Goal: Transaction & Acquisition: Register for event/course

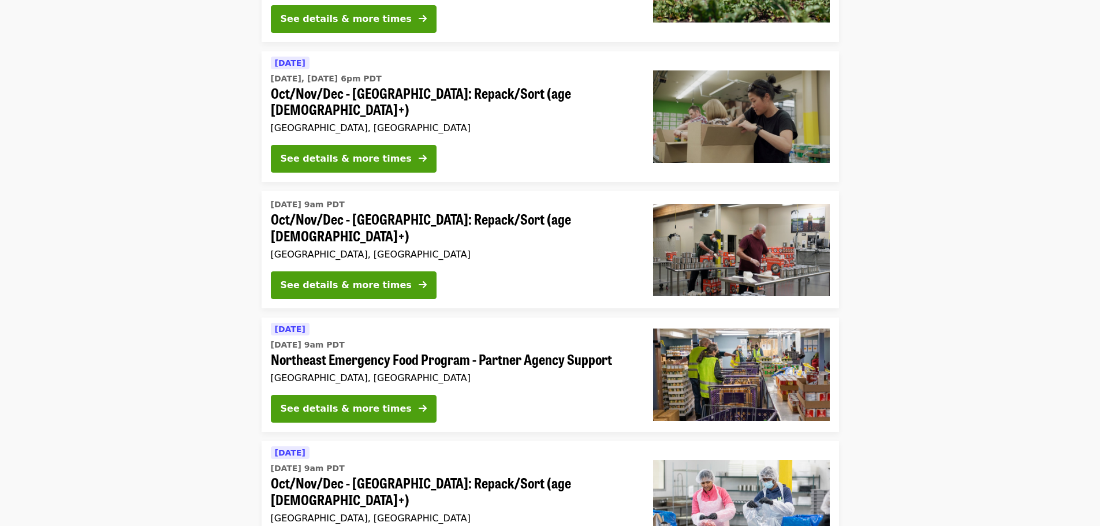
scroll to position [289, 0]
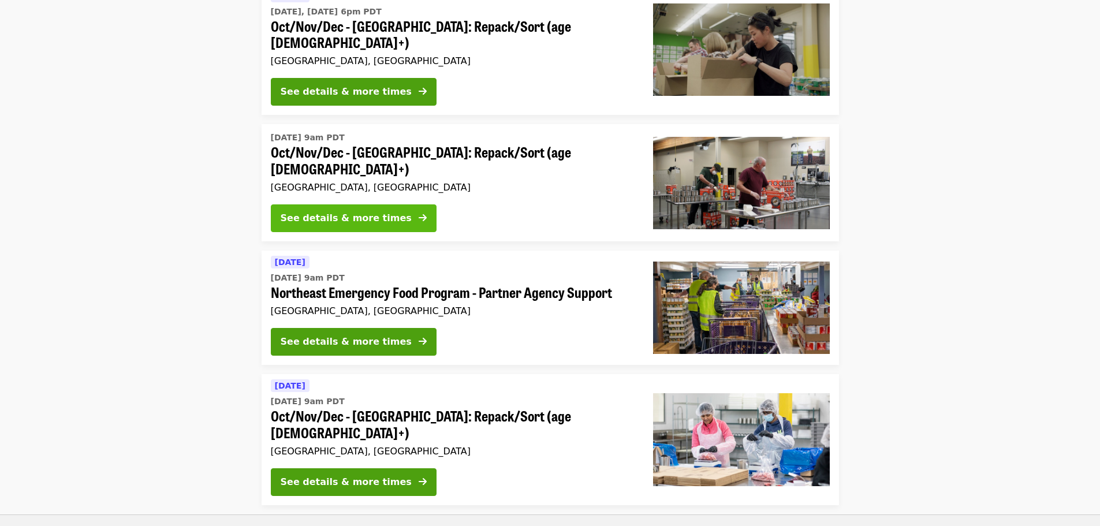
click at [331, 204] on button "See details & more times" at bounding box center [354, 218] width 166 height 28
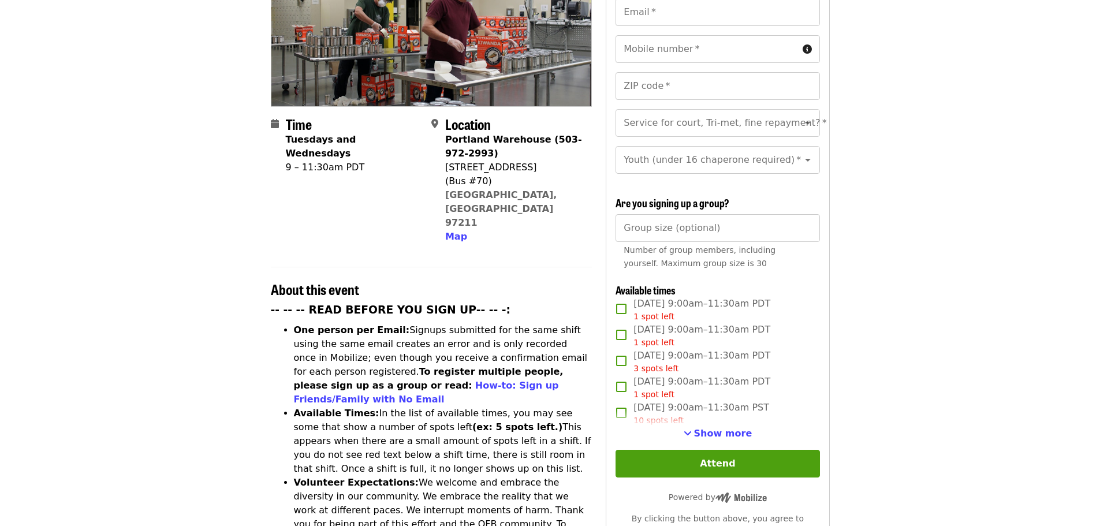
scroll to position [173, 0]
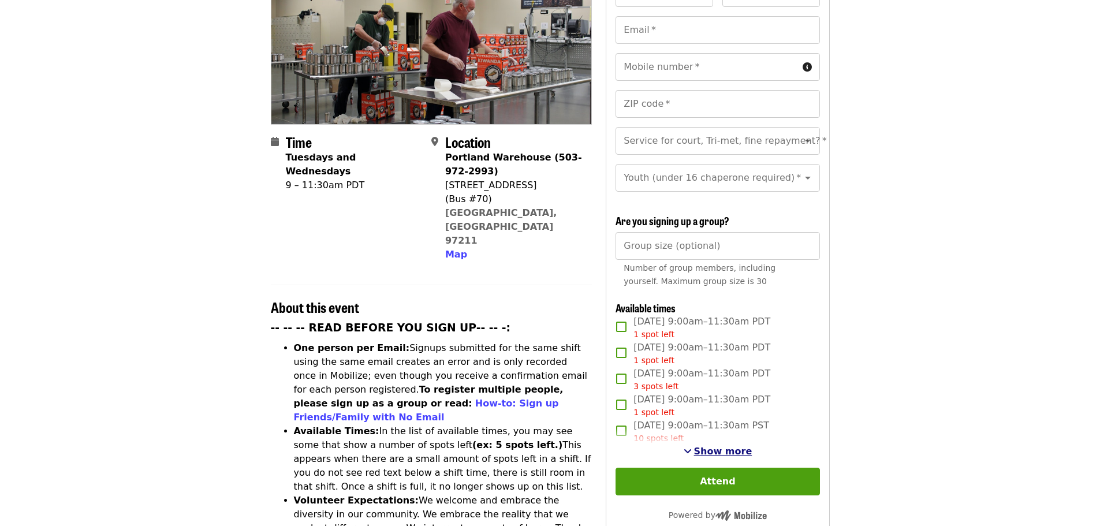
click at [706, 447] on span "Show more" at bounding box center [723, 451] width 58 height 11
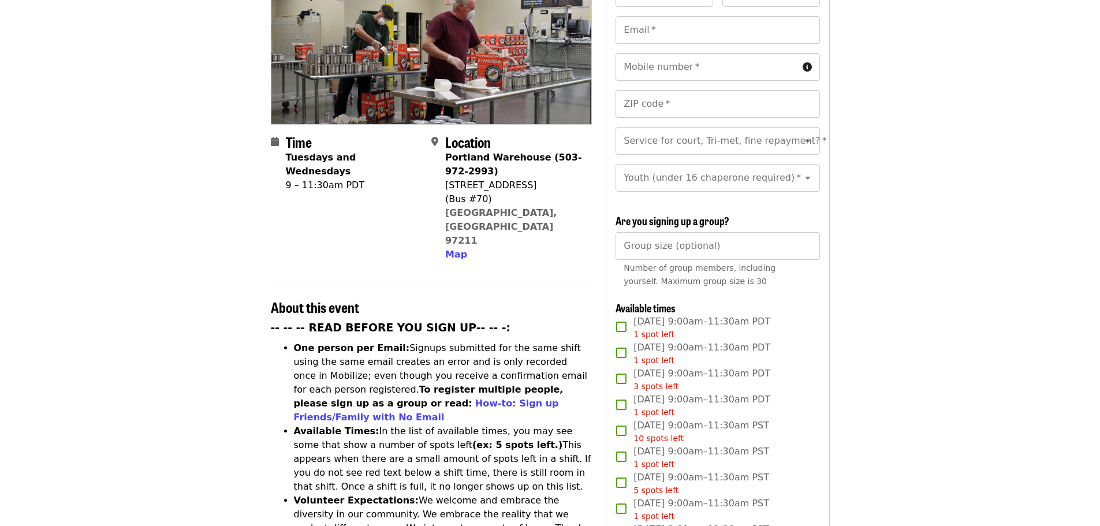
click at [645, 386] on span "3 spots left" at bounding box center [656, 386] width 45 height 9
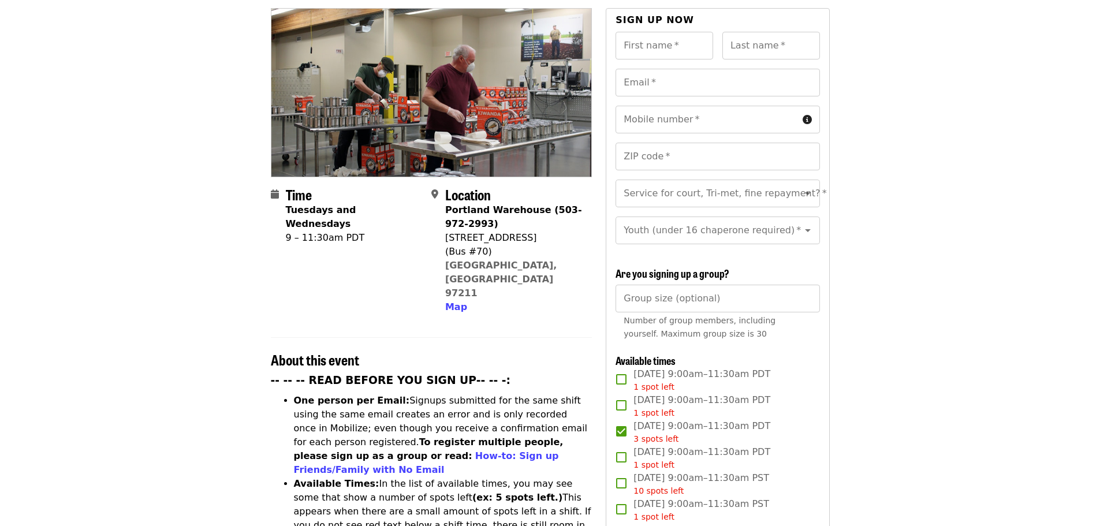
scroll to position [0, 0]
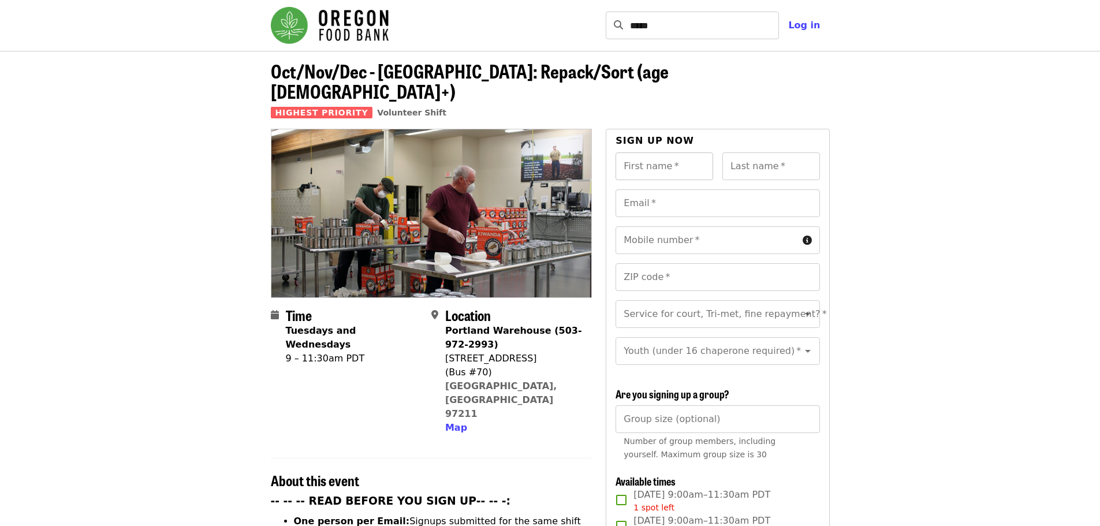
click at [642, 152] on div "First name   * First name *" at bounding box center [665, 166] width 98 height 28
type input "*******"
click at [764, 152] on input "Last name   *" at bounding box center [772, 166] width 98 height 28
type input "*****"
click at [697, 189] on input "Email   *" at bounding box center [718, 203] width 204 height 28
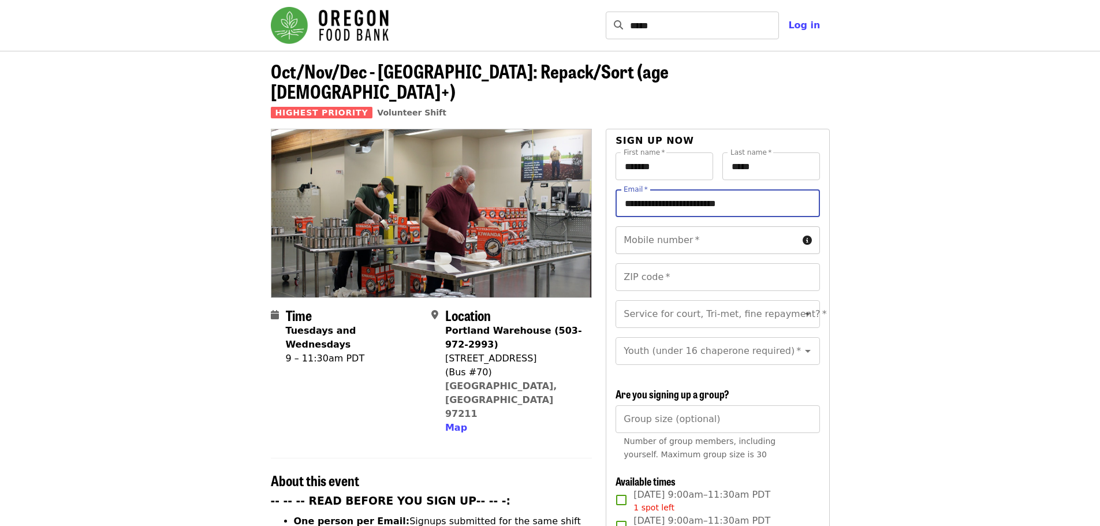
type input "**********"
click at [686, 226] on input "Mobile number   *" at bounding box center [707, 240] width 182 height 28
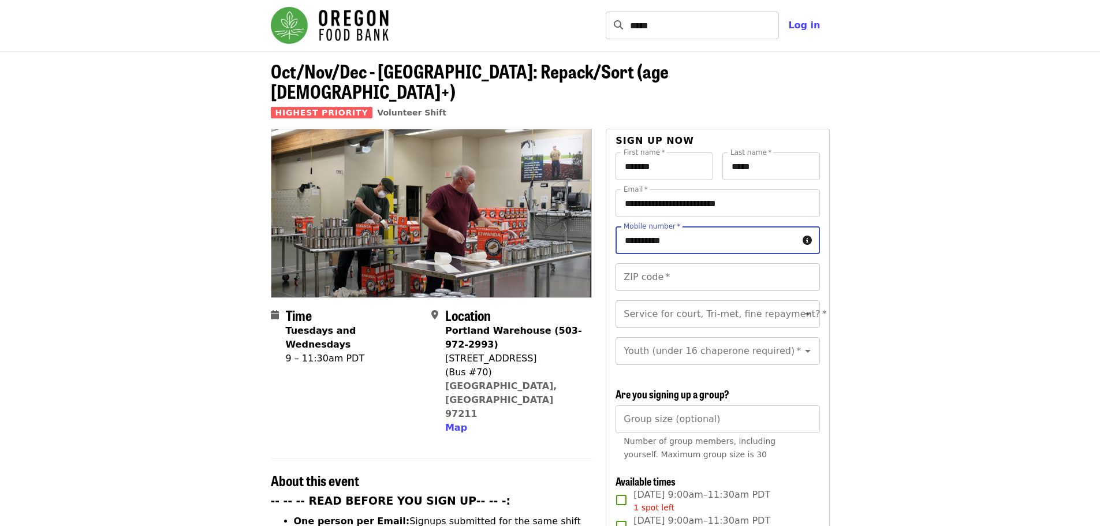
type input "**********"
click at [656, 263] on div "ZIP code   * ZIP code *" at bounding box center [718, 277] width 204 height 28
type input "*****"
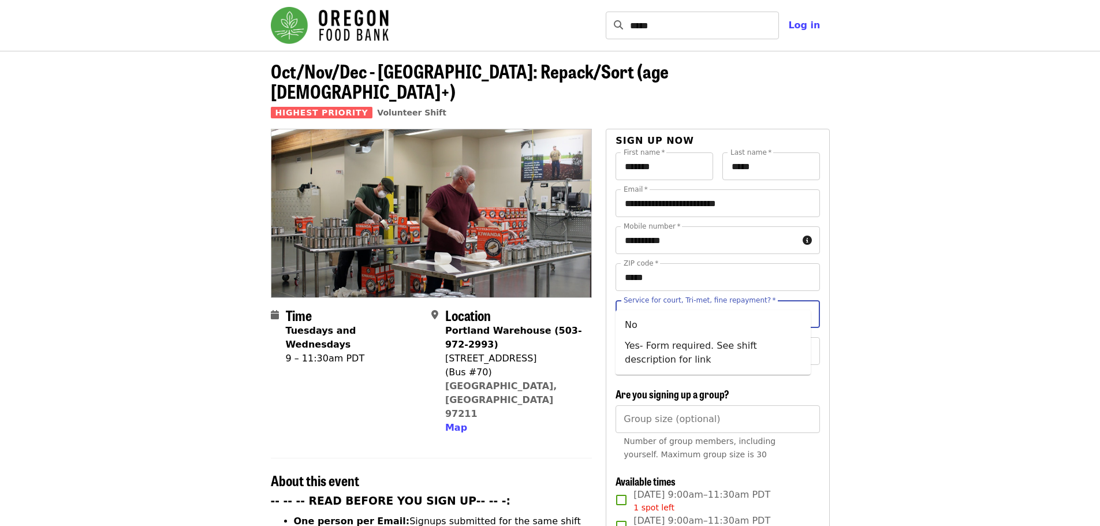
click at [705, 303] on input "Service for court, Tri-met, fine repayment?   *" at bounding box center [703, 314] width 157 height 22
click at [686, 329] on li "No" at bounding box center [713, 325] width 195 height 21
type input "**"
click at [683, 340] on input "Youth (under 16 chaperone required)   *" at bounding box center [703, 351] width 157 height 22
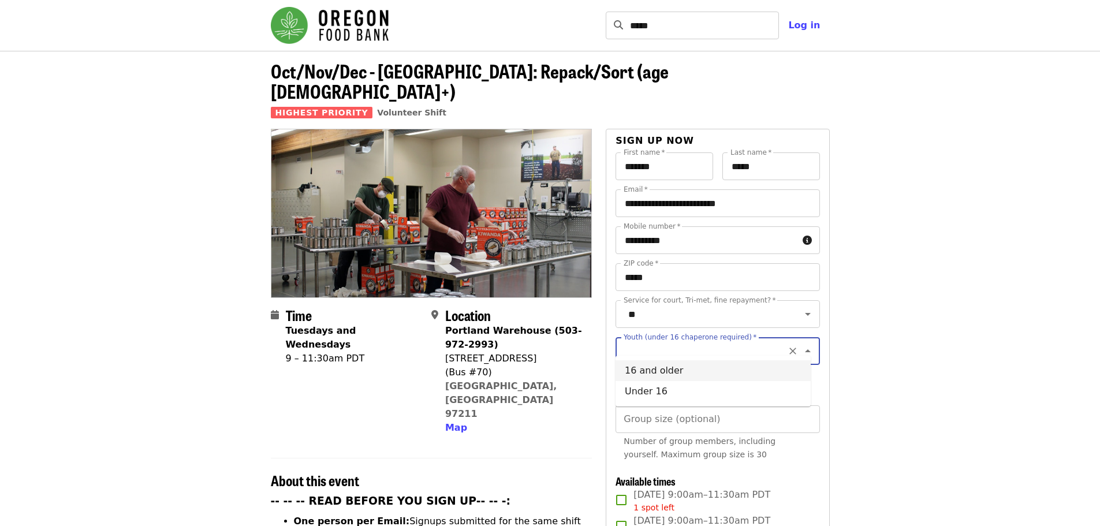
click at [682, 377] on li "16 and older" at bounding box center [713, 370] width 195 height 21
type input "**********"
click at [687, 407] on div "Group size (optional) Group size (optional) Number of group members, including …" at bounding box center [718, 435] width 204 height 61
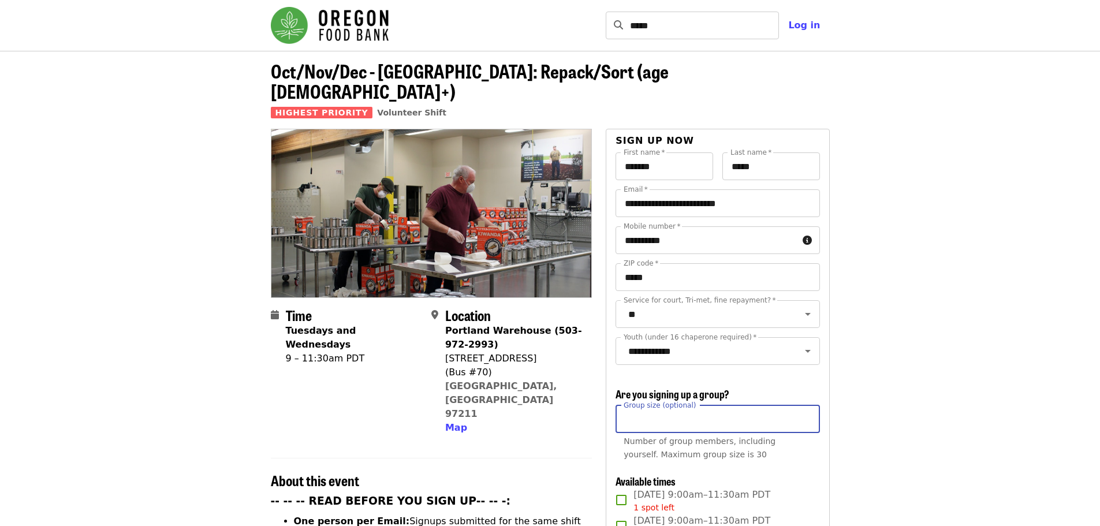
type input "*"
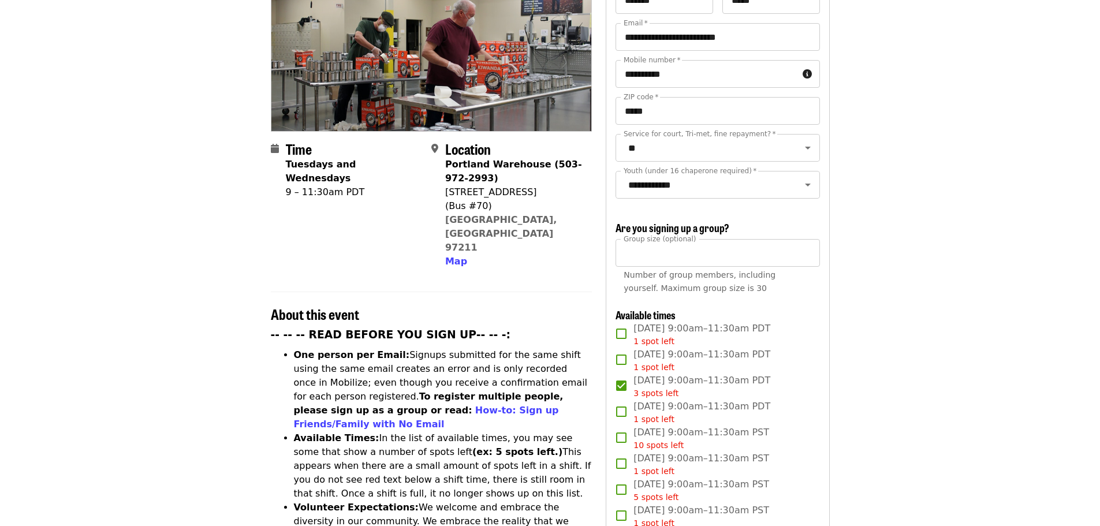
scroll to position [173, 0]
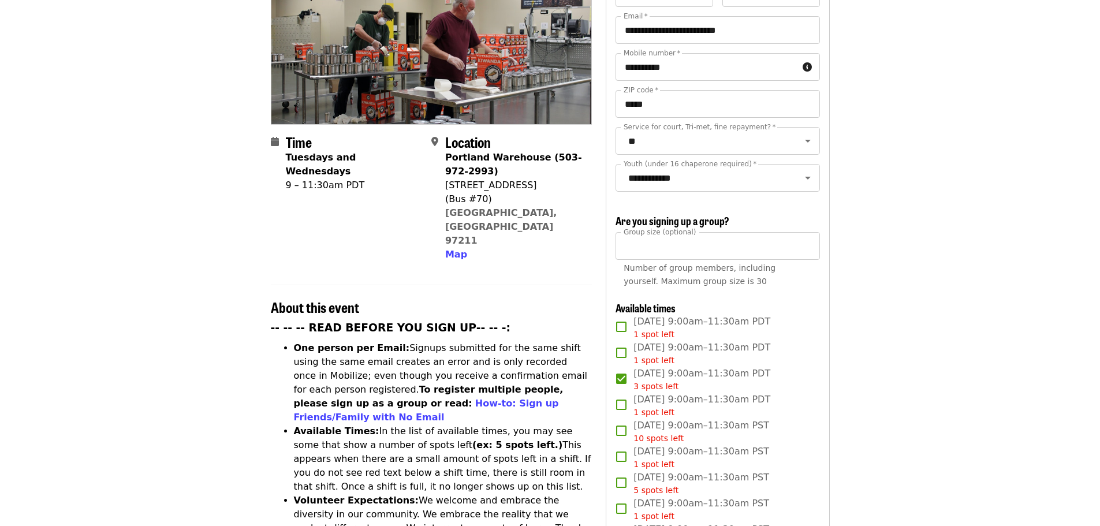
click at [881, 168] on article "Oct/Nov/Dec - [GEOGRAPHIC_DATA]: Repack/Sort (age [DEMOGRAPHIC_DATA]+) Highest …" at bounding box center [550, 495] width 1100 height 1235
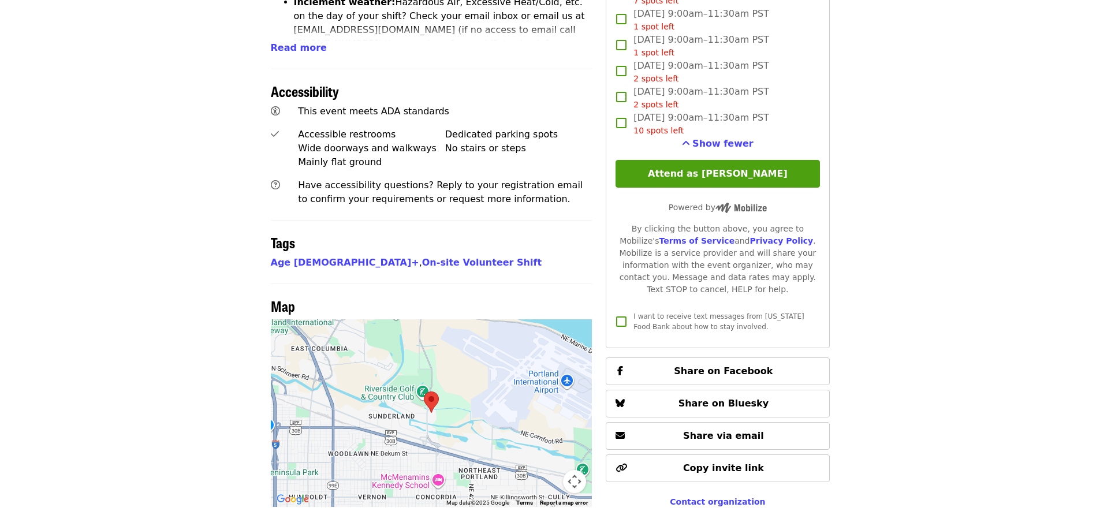
scroll to position [635, 0]
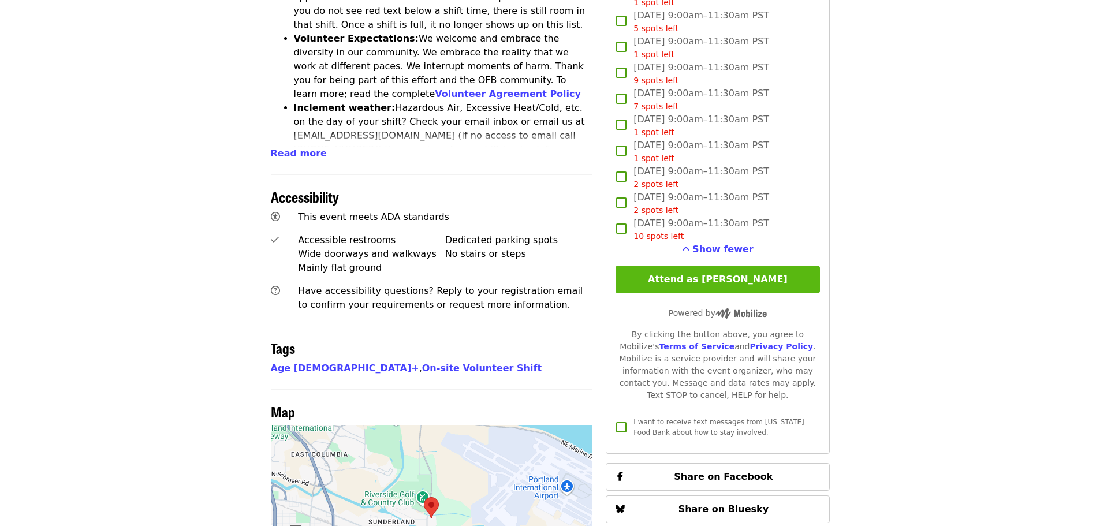
click at [709, 270] on button "Attend as [PERSON_NAME]" at bounding box center [718, 280] width 204 height 28
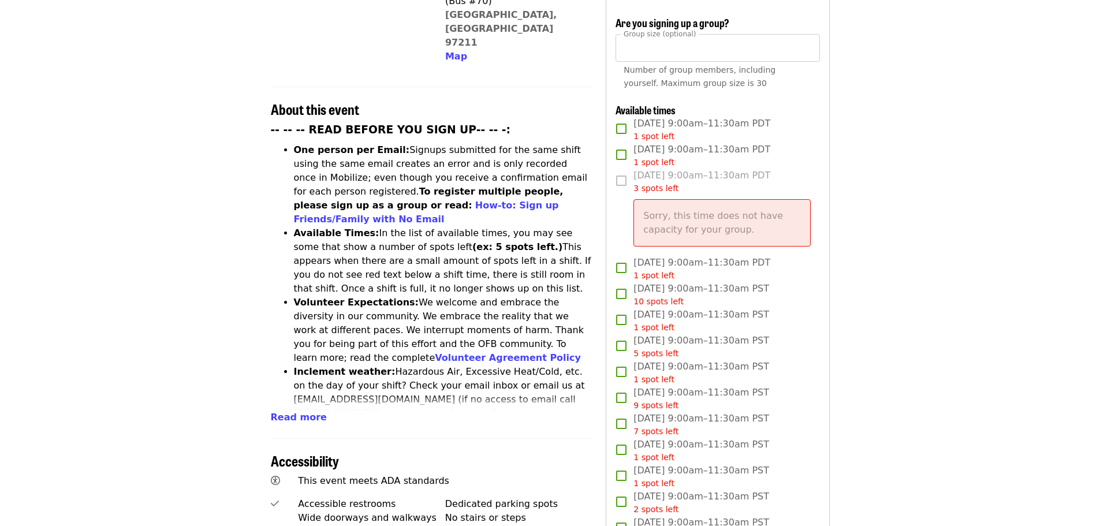
scroll to position [404, 0]
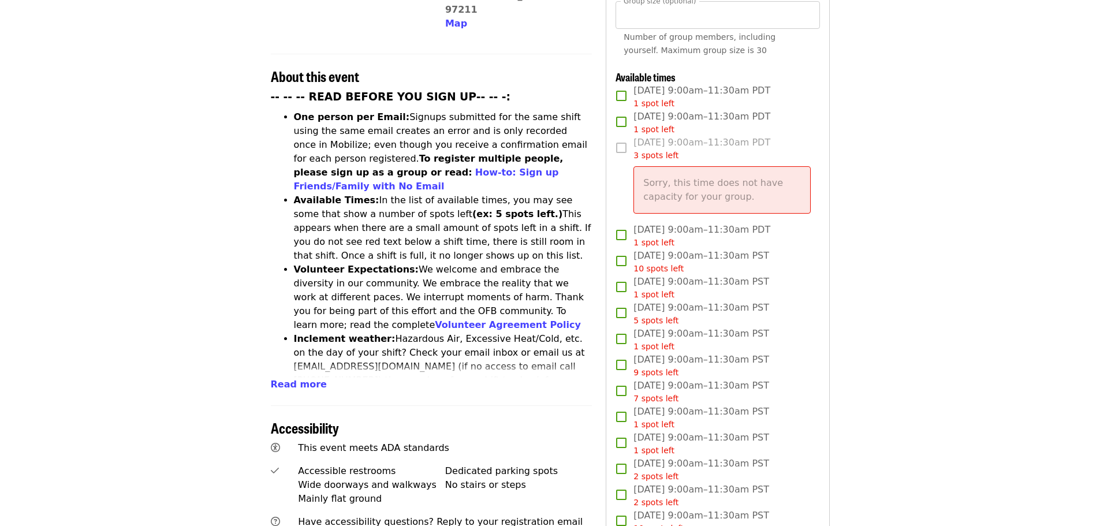
click at [801, 280] on label "[DATE] 9:00am–11:30am PST 1 spot left" at bounding box center [709, 288] width 201 height 26
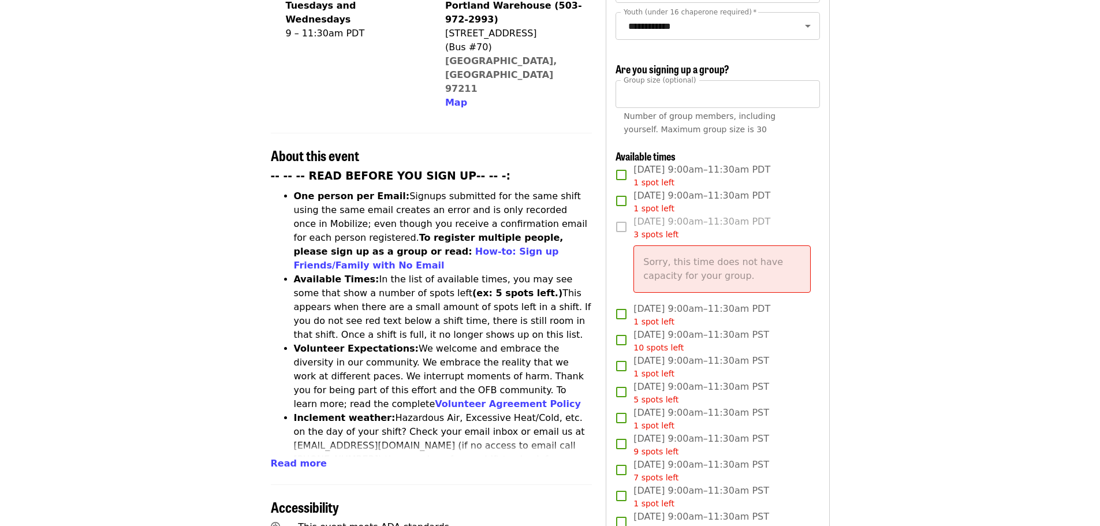
scroll to position [289, 0]
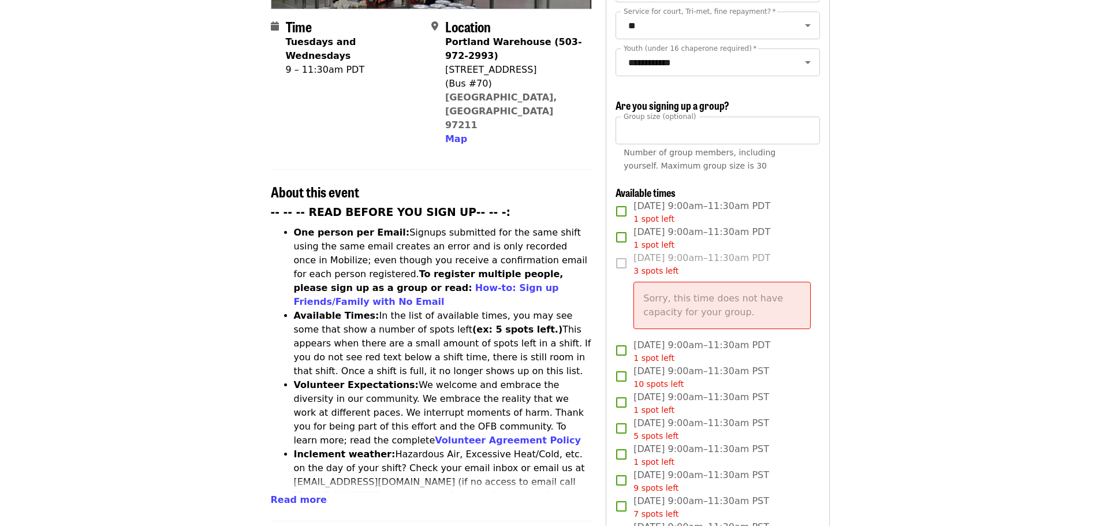
click at [813, 282] on div "[DATE] 9:00am–11:30am PDT 3 spots left Sorry, this time does not have capacity …" at bounding box center [718, 294] width 204 height 87
click at [828, 277] on div "**********" at bounding box center [718, 351] width 224 height 1022
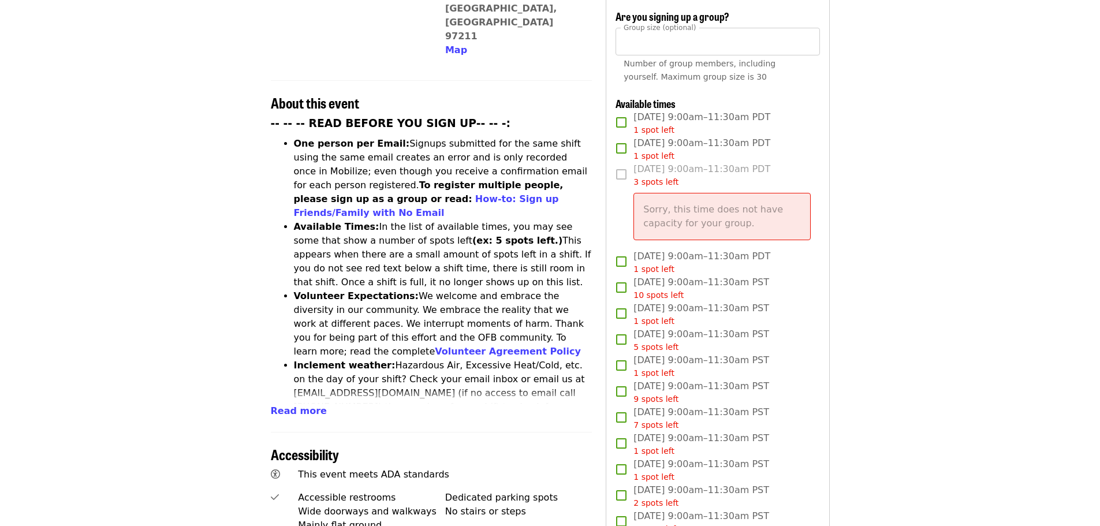
scroll to position [404, 0]
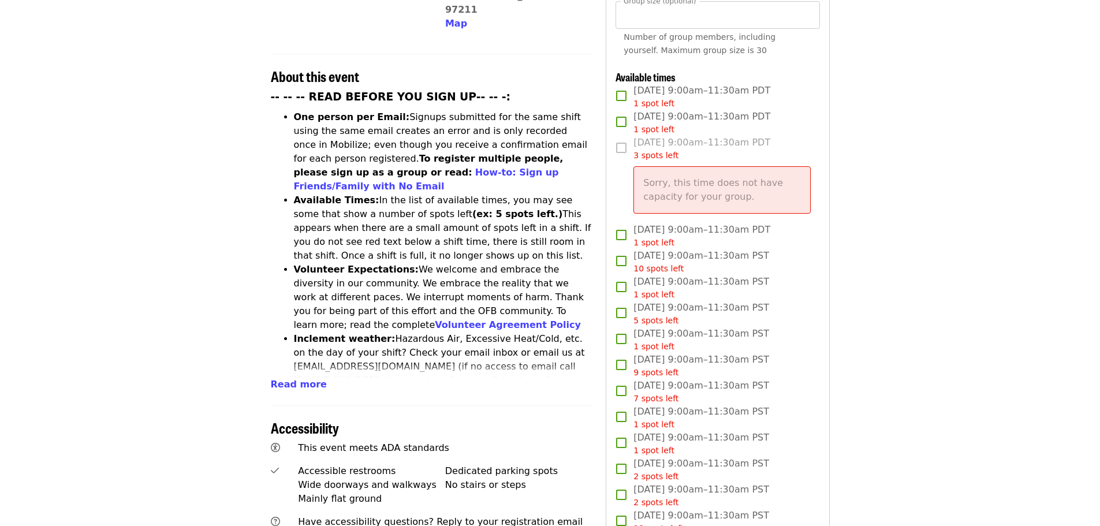
click at [898, 126] on article "Oct/Nov/Dec - [GEOGRAPHIC_DATA]: Repack/Sort (age [DEMOGRAPHIC_DATA]+) Highest …" at bounding box center [550, 295] width 1100 height 1297
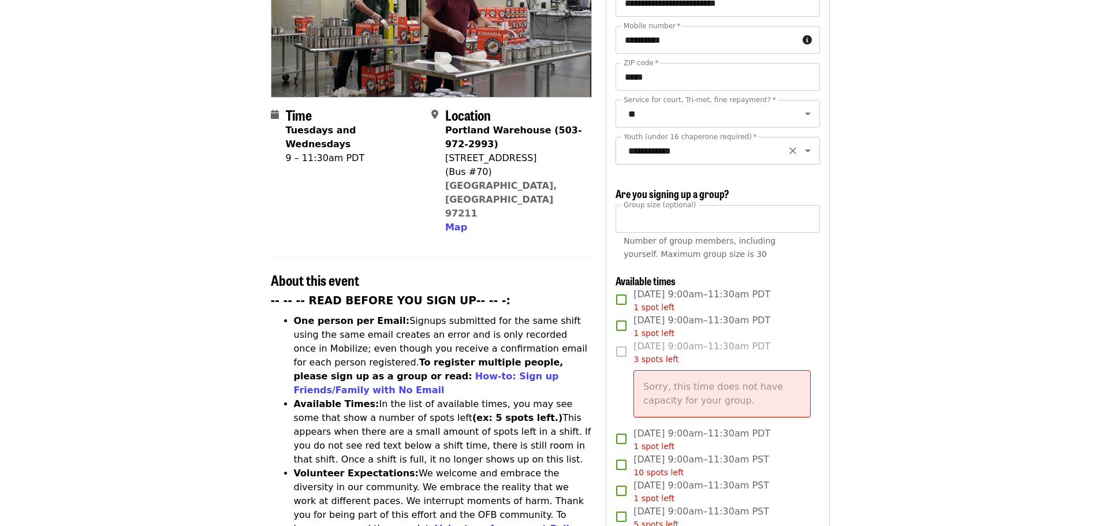
scroll to position [173, 0]
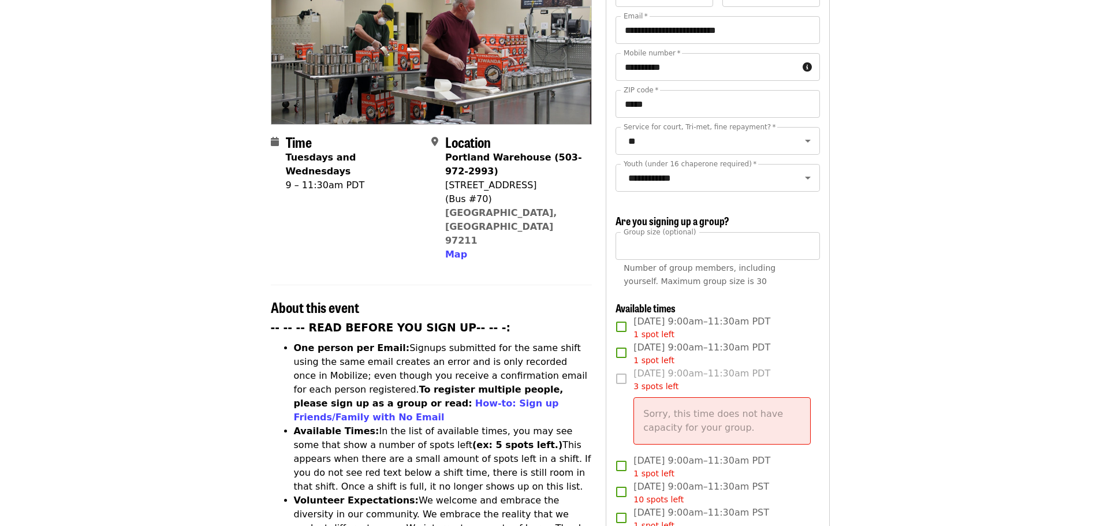
click at [694, 226] on div "**********" at bounding box center [718, 471] width 204 height 984
click at [682, 244] on input "*" at bounding box center [718, 246] width 204 height 28
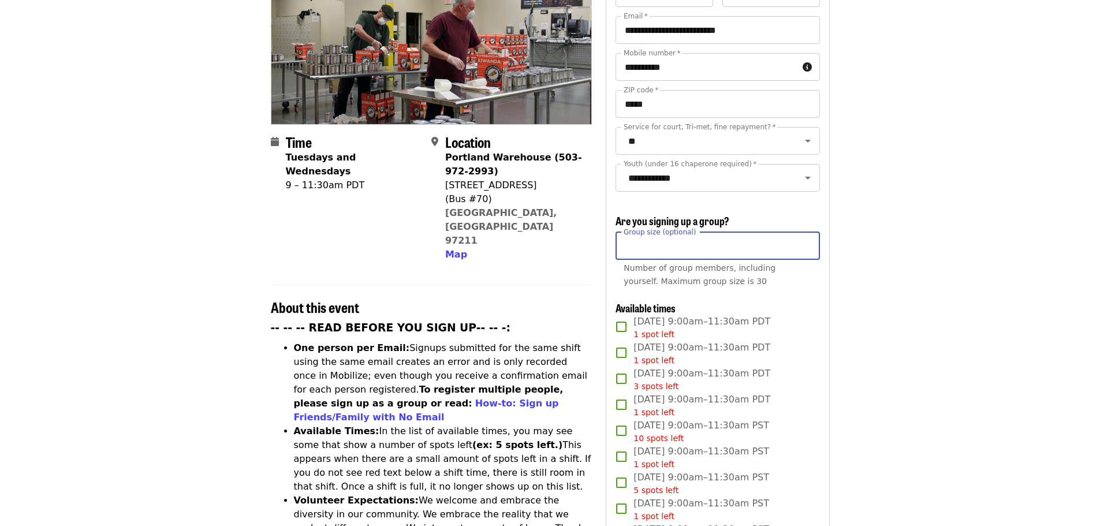
type input "*"
click at [871, 277] on article "Oct/Nov/Dec - [GEOGRAPHIC_DATA]: Repack/Sort (age [DEMOGRAPHIC_DATA]+) Highest …" at bounding box center [550, 495] width 1100 height 1235
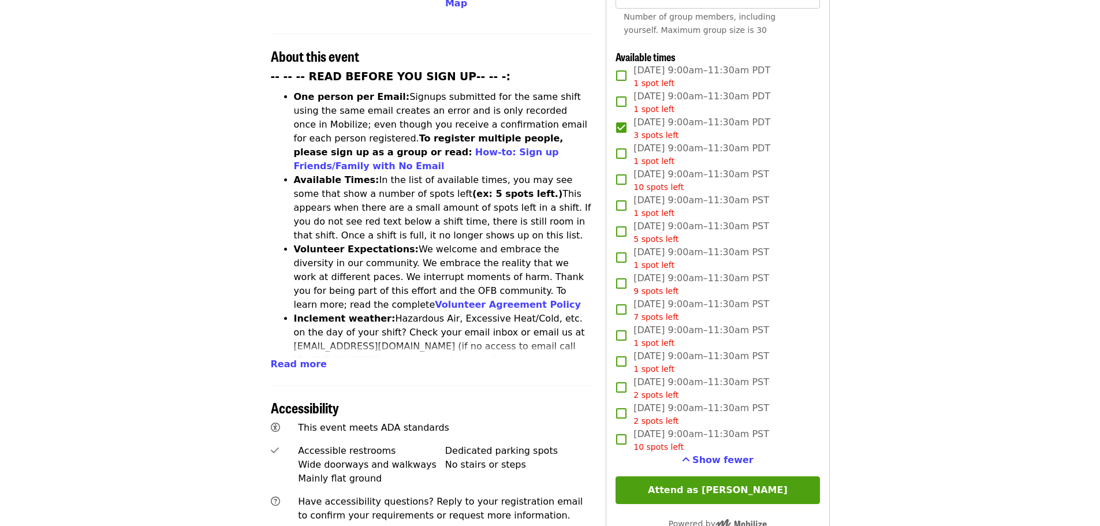
scroll to position [462, 0]
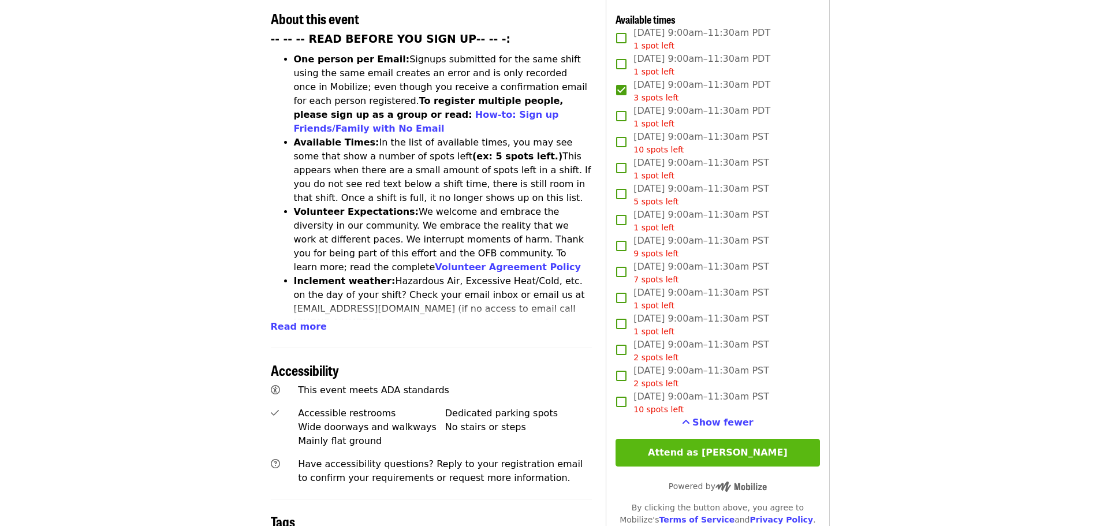
click at [762, 451] on button "Attend as [PERSON_NAME]" at bounding box center [718, 453] width 204 height 28
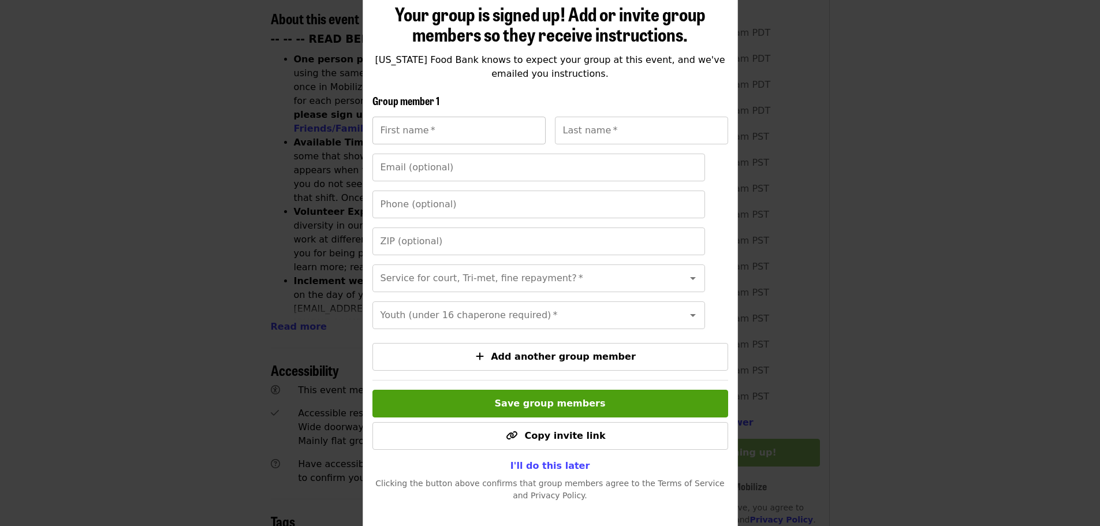
scroll to position [163, 0]
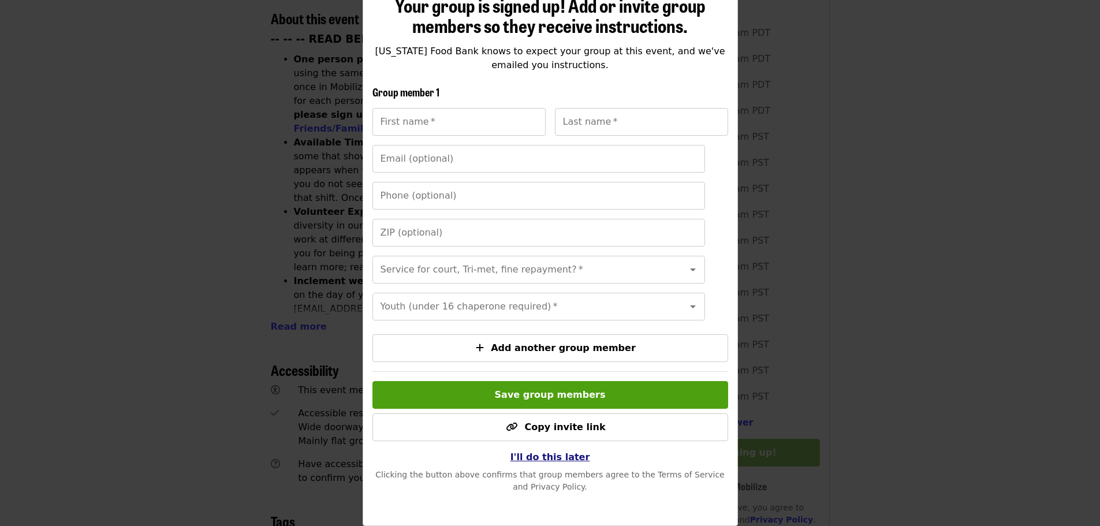
click at [572, 454] on span "I'll do this later" at bounding box center [551, 457] width 80 height 11
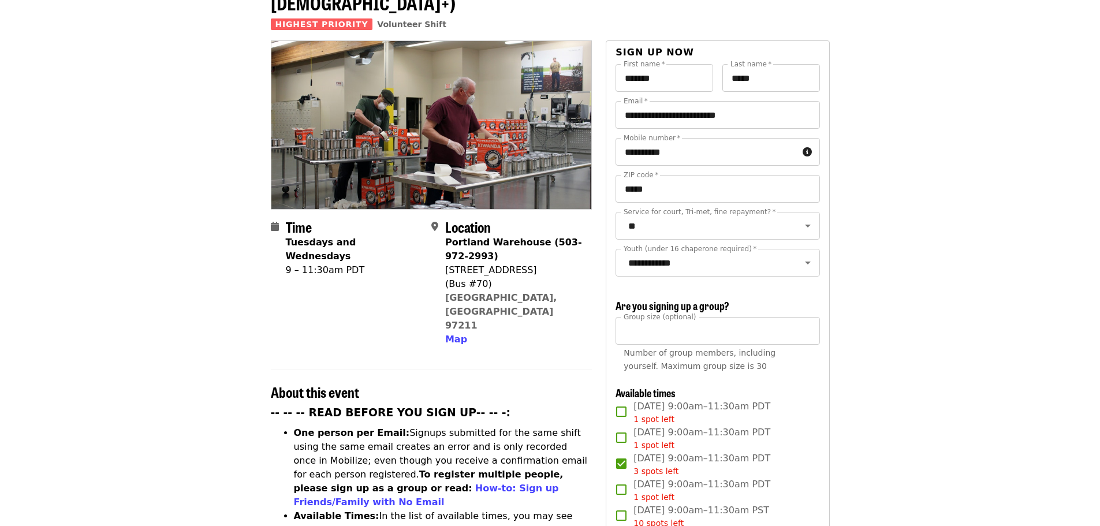
scroll to position [289, 0]
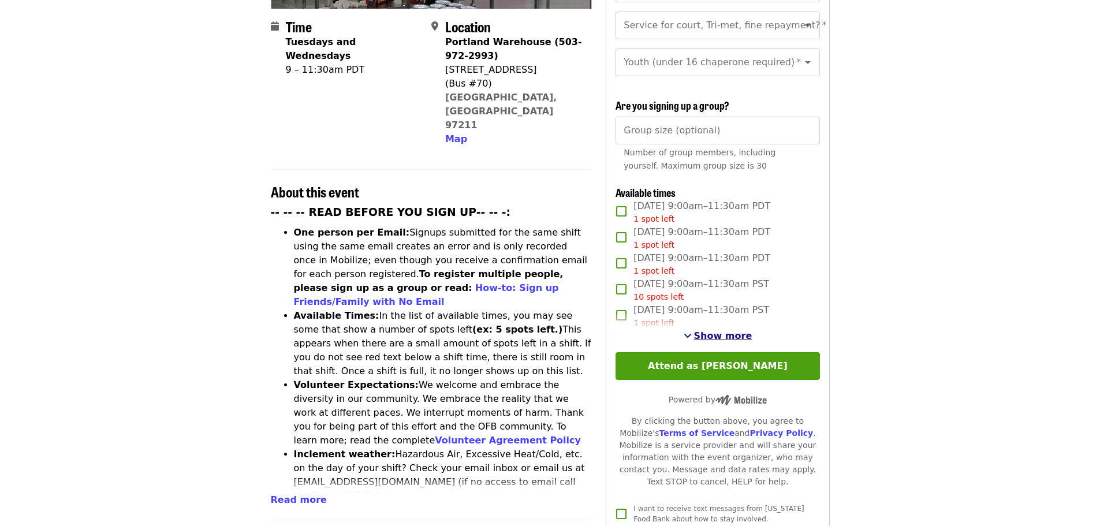
click at [710, 330] on span "Show more" at bounding box center [723, 335] width 58 height 11
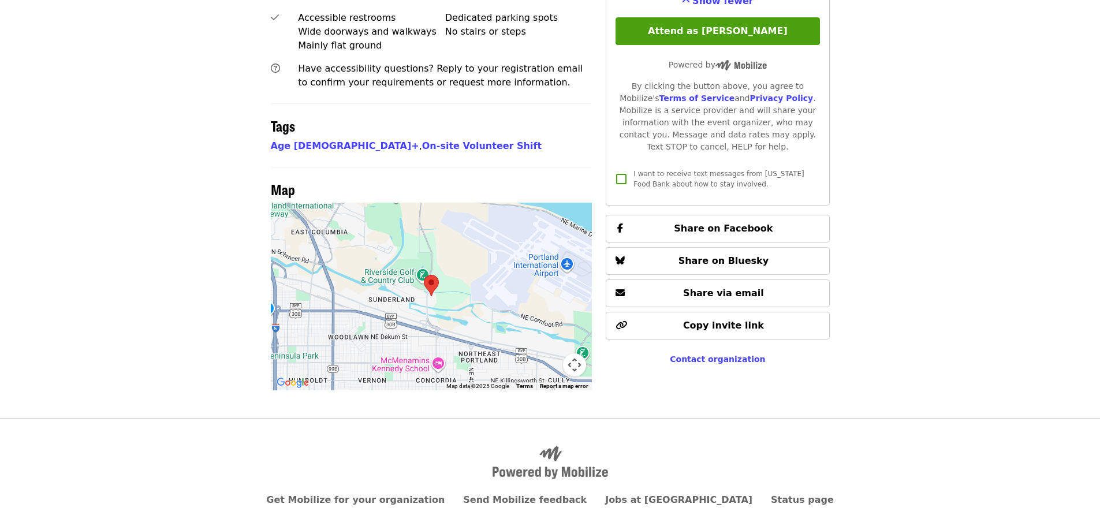
scroll to position [868, 0]
